Goal: Transaction & Acquisition: Purchase product/service

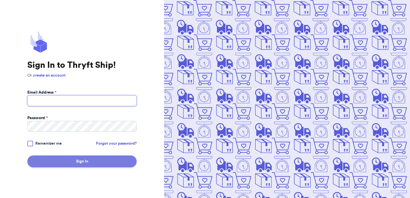
type input "[EMAIL_ADDRESS][DOMAIN_NAME]"
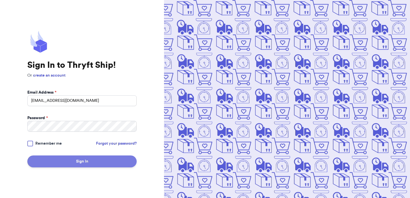
click at [93, 159] on button "Sign In" at bounding box center [81, 162] width 109 height 12
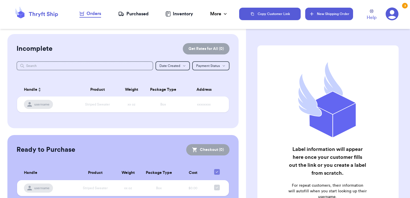
click at [322, 11] on button "New Shipping Order" at bounding box center [329, 14] width 48 height 13
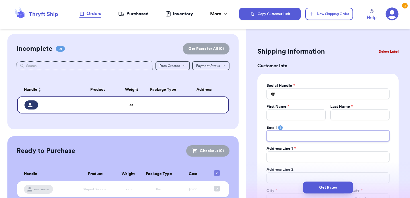
click at [270, 137] on input "Total Amount Paid" at bounding box center [327, 136] width 123 height 11
paste input "[EMAIL_ADDRESS][DOMAIN_NAME]"
type input "[EMAIL_ADDRESS][DOMAIN_NAME]"
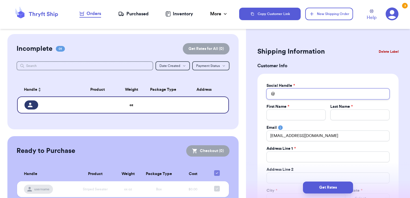
click at [281, 95] on input "Total Amount Paid" at bounding box center [327, 94] width 123 height 11
paste input "[PERSON_NAME]"
type input "[PERSON_NAME]"
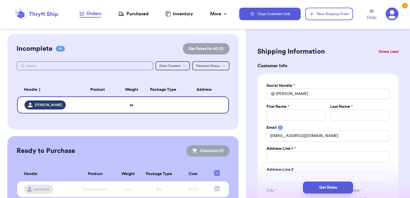
click at [388, 108] on div "Social Handle * @ michelle_w_mcroberts First Name * Last Name * Email [EMAIL_AD…" at bounding box center [327, 154] width 141 height 161
click at [297, 115] on input "Total Amount Paid" at bounding box center [295, 115] width 59 height 11
click at [289, 113] on input "Total Amount Paid" at bounding box center [295, 115] width 59 height 11
type input "M"
type input "Mi"
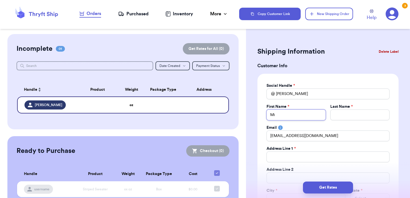
type input "Mic"
type input "Mich"
type input "Miche"
type input "[PERSON_NAME]"
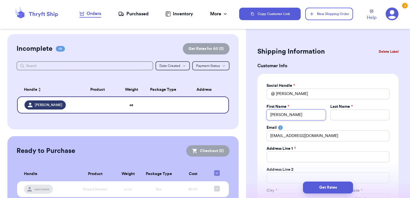
type input "[PERSON_NAME]"
click at [332, 114] on input "Total Amount Paid" at bounding box center [359, 115] width 59 height 11
type input "M"
type input "Mc"
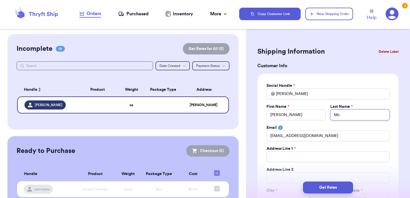
type input "McR"
type input "McRo"
type input "McRob"
type input "[PERSON_NAME]"
type input "McRober"
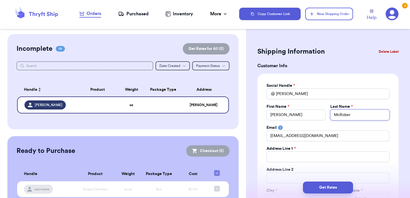
type input "[PERSON_NAME]"
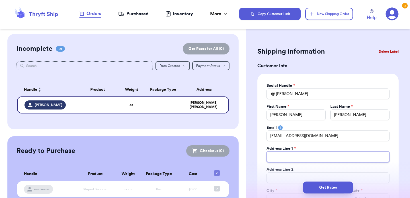
click at [283, 156] on input "Total Amount Paid" at bounding box center [327, 157] width 123 height 11
paste input "[STREET_ADDRESS]"
type input "[STREET_ADDRESS]"
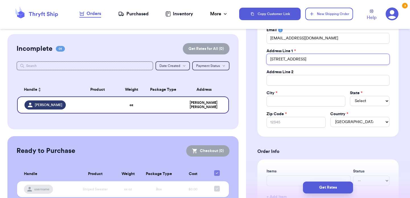
scroll to position [103, 0]
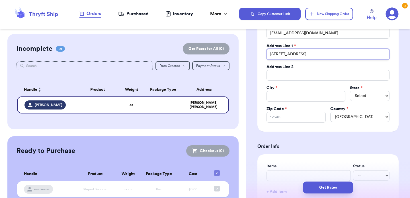
type input "[STREET_ADDRESS]"
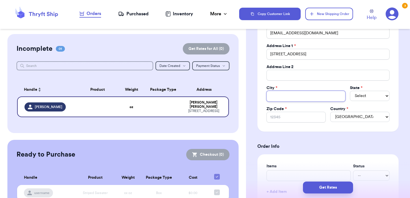
click at [273, 99] on input "Total Amount Paid" at bounding box center [305, 96] width 79 height 11
type input "G"
type input "Gr"
type input "Gra"
type input "Gran"
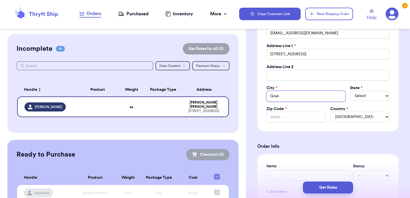
type input "Grani"
type input "Granit"
type input "Granite"
type input "Granite C"
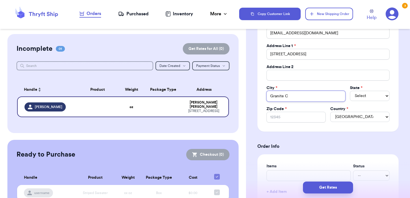
type input "Granite Ci"
type input "Granite Cit"
type input "[GEOGRAPHIC_DATA]"
click at [380, 99] on select "Select AL AK AZ AR CA CO CT DE DC [GEOGRAPHIC_DATA] [GEOGRAPHIC_DATA] HI ID IL …" at bounding box center [369, 96] width 40 height 10
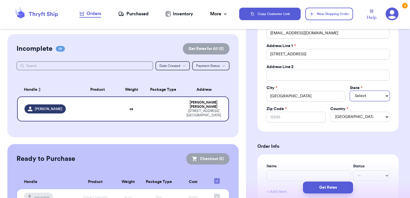
select select "IL"
click at [280, 118] on input "Zip Code *" at bounding box center [295, 117] width 59 height 11
type input "6"
type input "62"
type input "620"
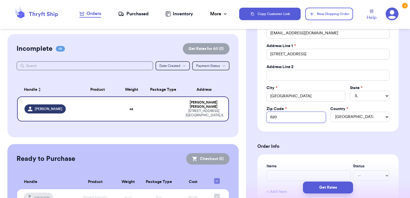
type input "6204"
type input "62040"
click at [322, 149] on h3 "Order Info" at bounding box center [327, 146] width 141 height 7
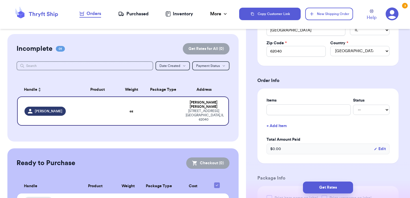
scroll to position [183, 0]
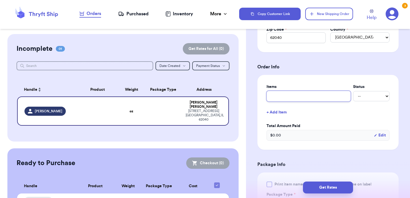
click at [276, 98] on input "text" at bounding box center [308, 96] width 84 height 11
type input "B"
type input "Bo"
type input "Boo"
type input "Book"
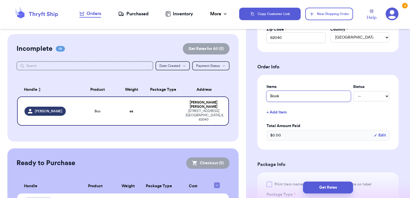
type input "Book"
type input "Book B"
type input "Book Bu"
type input "Book Bun"
type input "Book Bund"
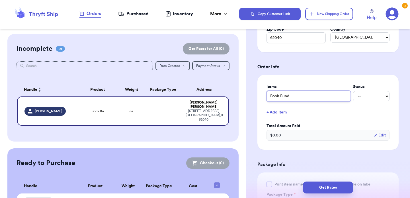
type input "Book Bundl"
type input "Book Bundle"
click at [288, 76] on div "Items Status Book Bundle -- Paid Owes + Add Item Total Amount Paid $ 0.00 Edit" at bounding box center [327, 112] width 141 height 75
click at [382, 99] on select "-- Paid Owes" at bounding box center [371, 96] width 36 height 10
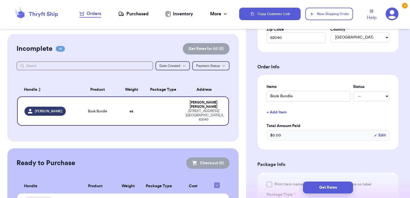
click at [325, 87] on label "Items" at bounding box center [308, 87] width 84 height 6
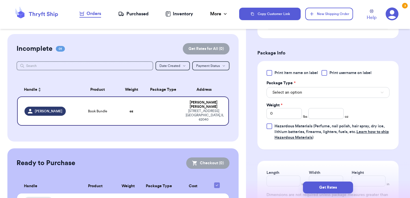
scroll to position [308, 0]
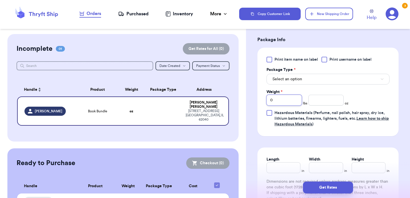
click at [276, 101] on input "0" at bounding box center [283, 100] width 35 height 11
type input "01"
type input "0"
type input "1"
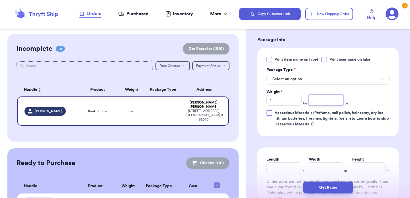
click at [326, 100] on input "number" at bounding box center [325, 100] width 35 height 11
type input "9.9"
click at [301, 80] on button "Select an option" at bounding box center [327, 79] width 123 height 11
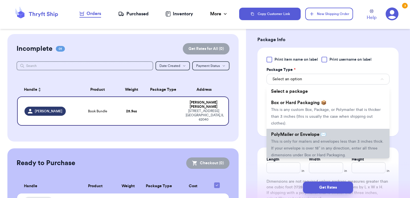
click at [321, 146] on span "This is only for mailers and envelopes less than 3 inches thick. If your envelo…" at bounding box center [327, 149] width 112 height 18
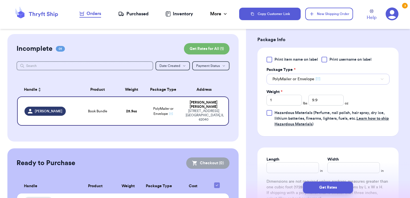
click at [365, 81] on button "PolyMailer or Envelope ✉️" at bounding box center [327, 79] width 123 height 11
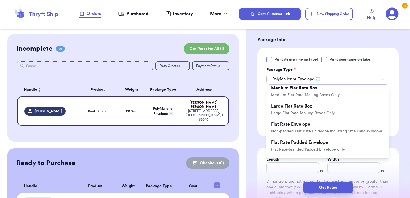
scroll to position [115, 0]
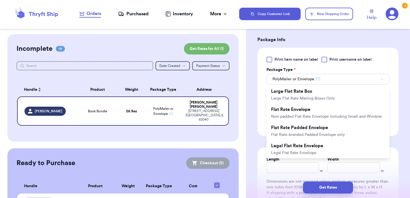
click at [394, 144] on div "Shipping Information Delete Label Customer Info Social Handle * @ michelle_w_mc…" at bounding box center [328, 3] width 164 height 554
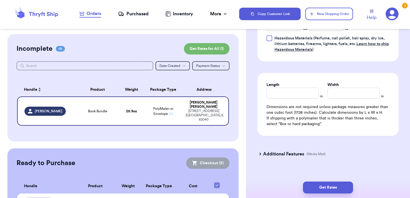
scroll to position [391, 0]
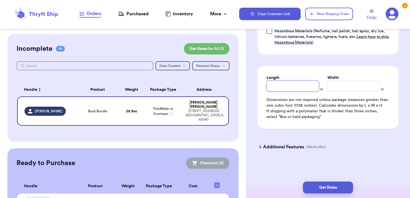
click at [284, 90] on input "Length" at bounding box center [292, 86] width 52 height 11
type input "12"
click at [339, 85] on input "Width *" at bounding box center [353, 86] width 52 height 11
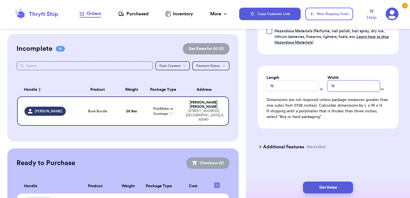
type input "12"
click at [340, 127] on div "Length 12 in Width 12 in Dimensions are not required unless package measures gr…" at bounding box center [327, 97] width 141 height 63
click at [259, 149] on icon at bounding box center [260, 147] width 2 height 3
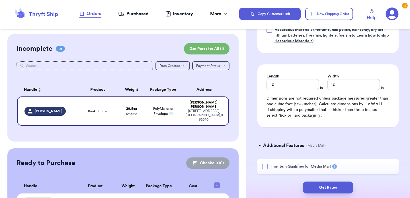
click at [262, 170] on div at bounding box center [265, 167] width 6 height 6
click at [0, 0] on input "This Item Qualifies for Media Mail" at bounding box center [0, 0] width 0 height 0
click at [319, 188] on button "Get Rates" at bounding box center [328, 188] width 50 height 12
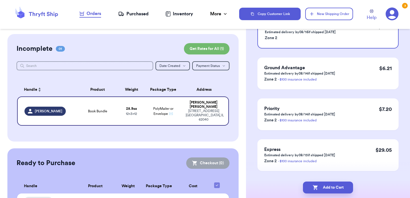
scroll to position [88, 0]
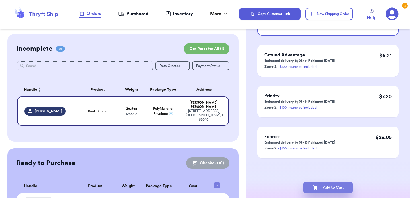
click at [342, 185] on button "Add to Cart" at bounding box center [328, 188] width 50 height 12
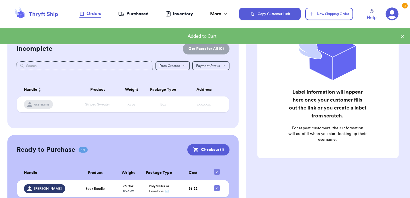
scroll to position [55, 0]
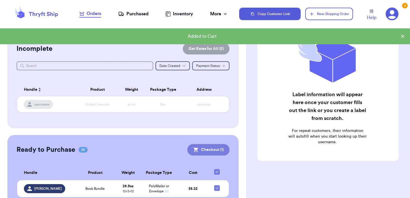
click at [210, 151] on button "Checkout ( 1 )" at bounding box center [208, 149] width 42 height 11
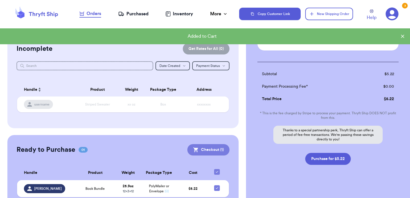
scroll to position [61, 0]
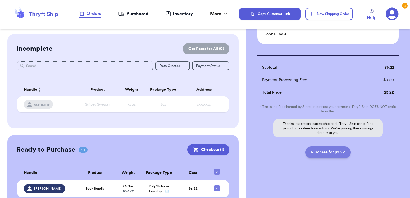
click at [332, 153] on button "Purchase for $5.22" at bounding box center [328, 153] width 46 height 12
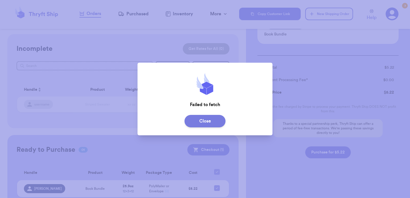
click at [203, 122] on button "Close" at bounding box center [204, 121] width 41 height 13
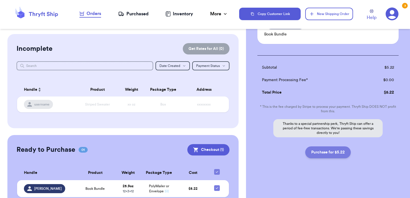
click at [315, 149] on button "Purchase for $5.22" at bounding box center [328, 153] width 46 height 12
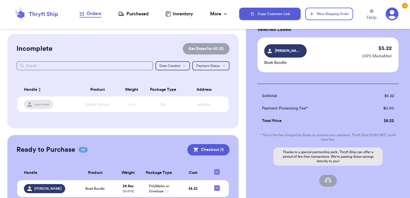
scroll to position [34, 0]
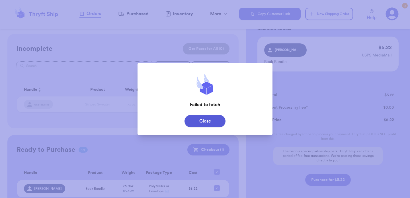
click at [215, 128] on div "Close" at bounding box center [204, 121] width 135 height 17
click at [215, 124] on button "Close" at bounding box center [204, 121] width 41 height 13
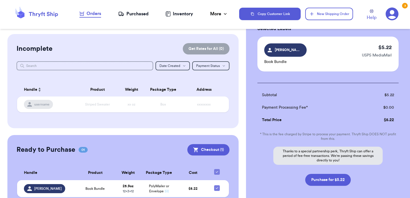
click at [347, 61] on div "[PERSON_NAME] Book Bundle $ 5.22 USPS MediaMail" at bounding box center [327, 54] width 141 height 35
click at [289, 51] on span "[PERSON_NAME]" at bounding box center [287, 49] width 27 height 5
click at [275, 62] on p "Book Bundle" at bounding box center [285, 62] width 42 height 6
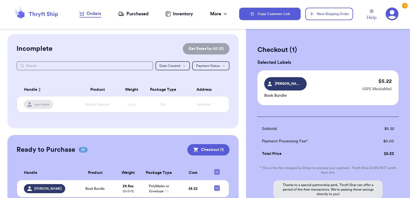
scroll to position [61, 0]
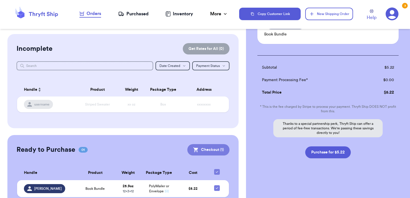
click at [204, 148] on button "Checkout ( 1 )" at bounding box center [208, 149] width 42 height 11
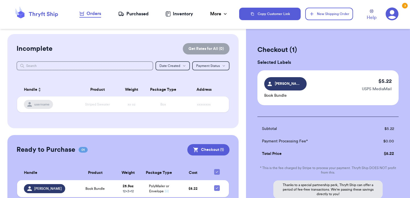
click at [299, 84] on span "[PERSON_NAME]" at bounding box center [287, 83] width 27 height 5
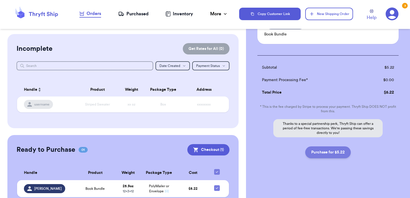
click at [343, 152] on button "Purchase for $5.22" at bounding box center [328, 153] width 46 height 12
checkbox input "false"
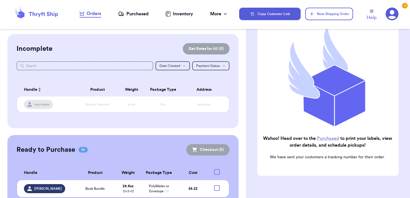
checkbox input "true"
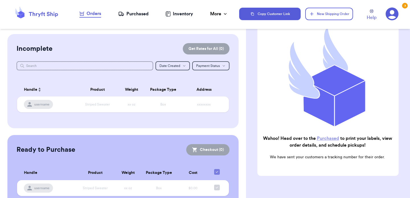
click at [133, 15] on div "Purchased" at bounding box center [133, 14] width 30 height 7
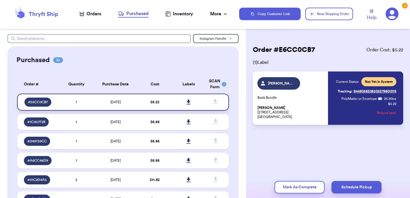
click at [186, 102] on icon at bounding box center [188, 102] width 4 height 5
